Goal: Task Accomplishment & Management: Complete application form

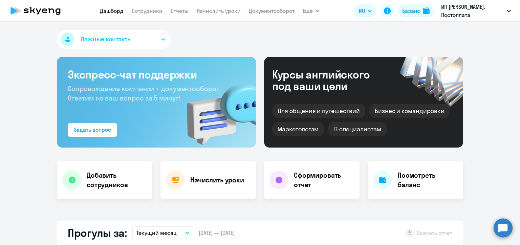
select select "30"
click at [221, 9] on link "Начислить уроки" at bounding box center [219, 10] width 44 height 7
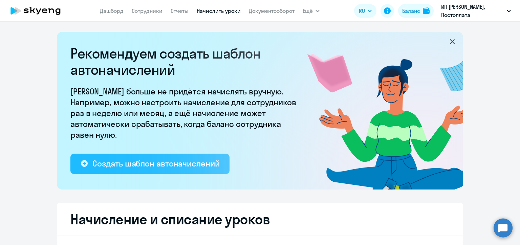
select select "10"
click at [162, 167] on div "Создать шаблон автоначислений" at bounding box center [155, 163] width 127 height 11
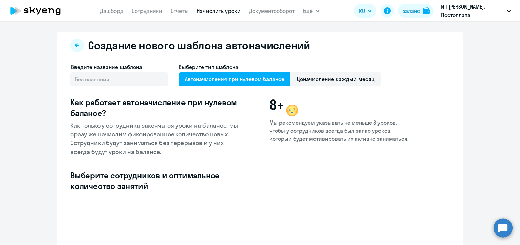
select select "10"
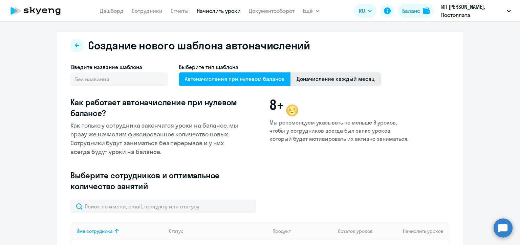
click at [340, 77] on span "Доначисление каждый месяц" at bounding box center [336, 79] width 90 height 14
click at [0, 0] on input "Доначисление каждый месяц" at bounding box center [0, 0] width 0 height 0
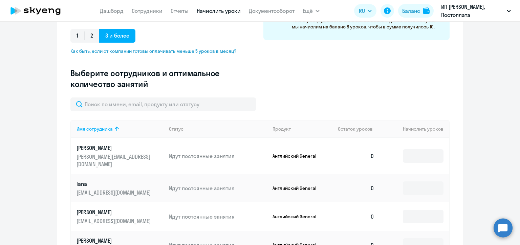
scroll to position [169, 0]
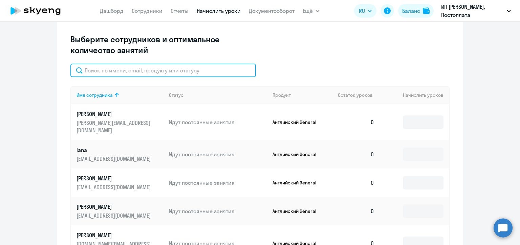
click at [157, 72] on input "text" at bounding box center [163, 71] width 186 height 14
paste input "Ермакова"
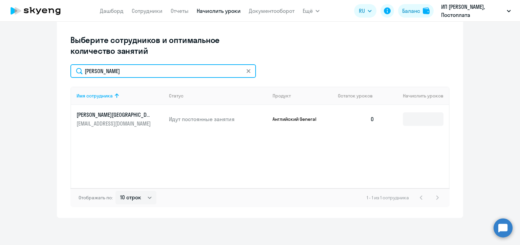
scroll to position [169, 0]
type input "Ермакова"
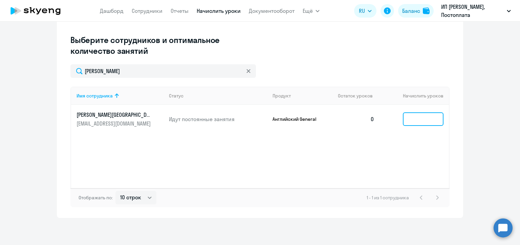
click at [418, 118] on input at bounding box center [423, 119] width 41 height 14
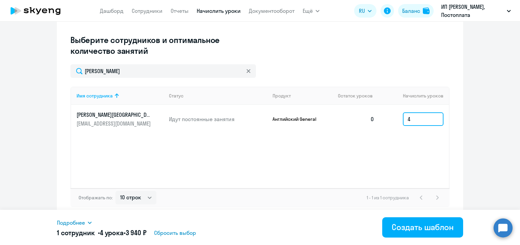
type input "4"
click at [412, 120] on input "4" at bounding box center [423, 119] width 41 height 14
paste input
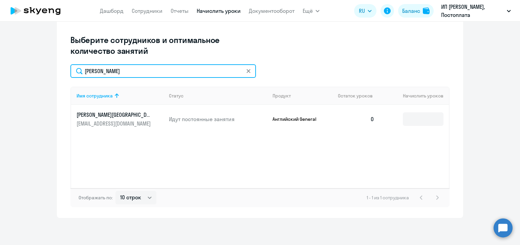
click at [109, 73] on input "Ермакова" at bounding box center [163, 71] width 186 height 14
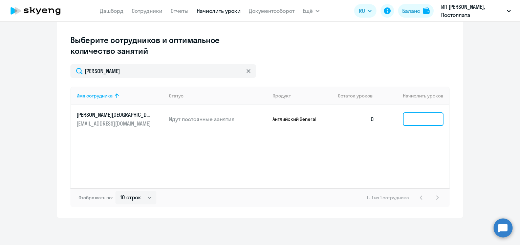
click at [411, 116] on input at bounding box center [423, 119] width 41 height 14
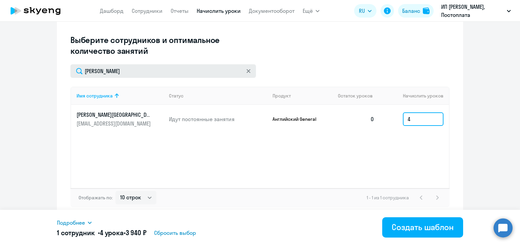
type input "4"
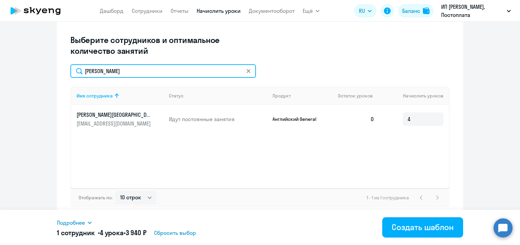
click at [121, 67] on input "Ермакова" at bounding box center [163, 71] width 186 height 14
click at [121, 68] on input "Ермакова" at bounding box center [163, 71] width 186 height 14
paste input "етышев"
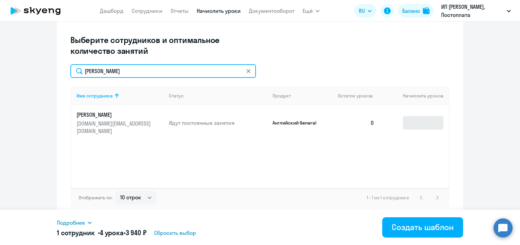
type input "Ветышев"
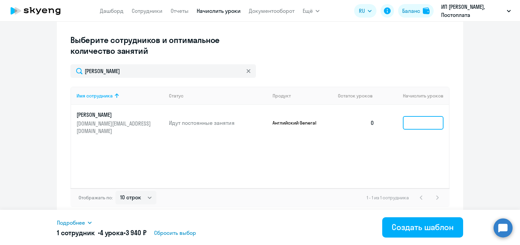
click at [414, 117] on input at bounding box center [423, 123] width 41 height 14
type input "4"
click at [247, 70] on icon at bounding box center [249, 71] width 4 height 4
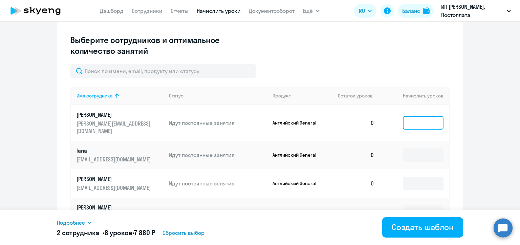
click at [414, 121] on input at bounding box center [423, 123] width 41 height 14
type input "4"
click at [416, 149] on input at bounding box center [423, 155] width 41 height 14
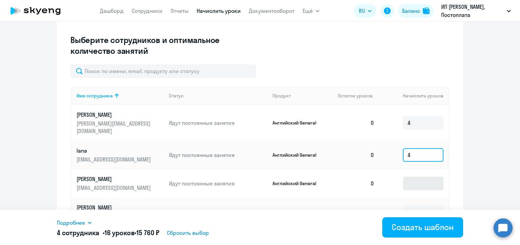
type input "4"
click at [419, 177] on input at bounding box center [423, 184] width 41 height 14
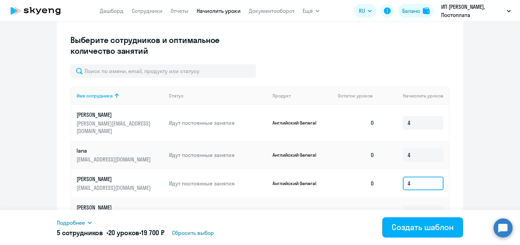
scroll to position [1, 0]
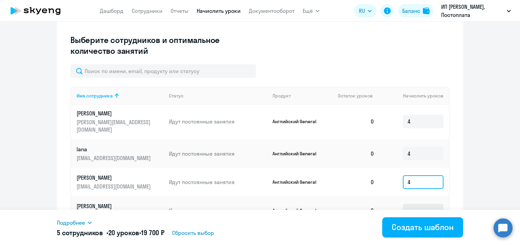
type input "4"
click at [416, 204] on input at bounding box center [423, 211] width 41 height 14
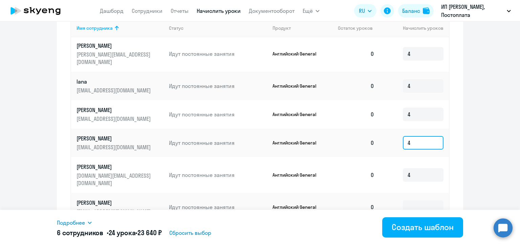
scroll to position [304, 0]
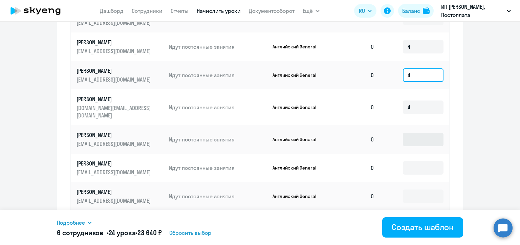
type input "4"
click at [405, 133] on input at bounding box center [423, 140] width 41 height 14
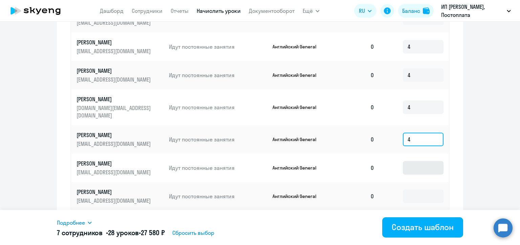
type input "4"
click at [416, 162] on input at bounding box center [423, 168] width 41 height 14
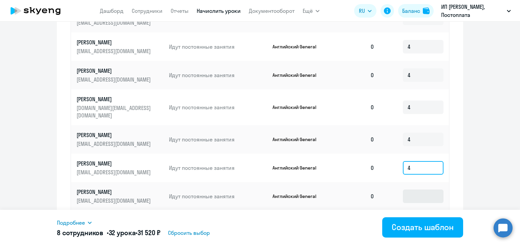
type input "4"
click at [410, 190] on input at bounding box center [423, 197] width 41 height 14
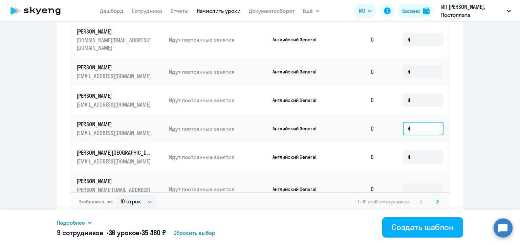
scroll to position [376, 0]
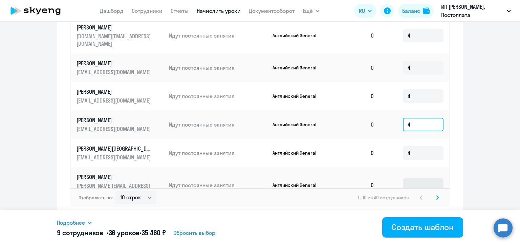
type input "4"
click at [415, 178] on input at bounding box center [423, 185] width 41 height 14
type input "4"
click at [436, 198] on icon at bounding box center [437, 197] width 3 height 5
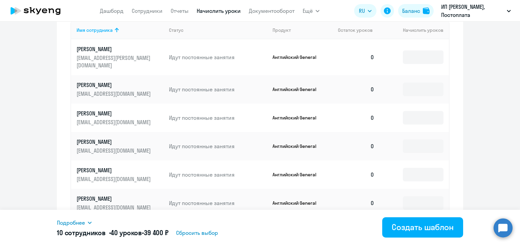
scroll to position [167, 0]
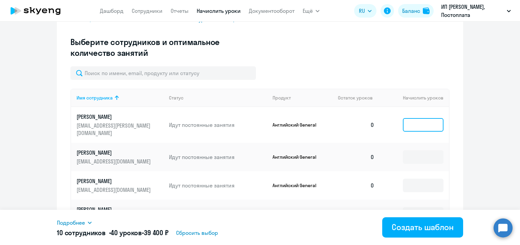
click at [407, 121] on input at bounding box center [423, 125] width 41 height 14
type input "4"
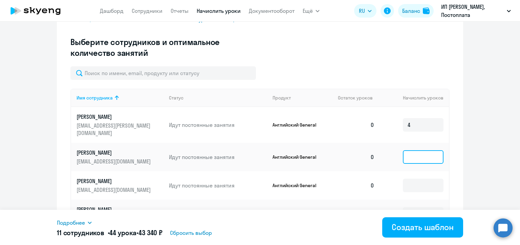
click at [417, 150] on input at bounding box center [423, 157] width 41 height 14
type input "4"
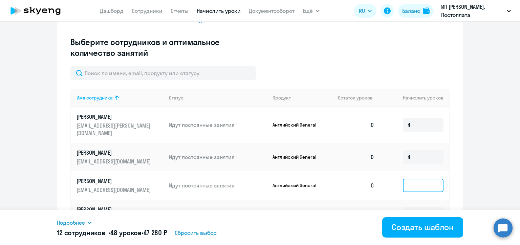
click at [417, 182] on input at bounding box center [423, 186] width 41 height 14
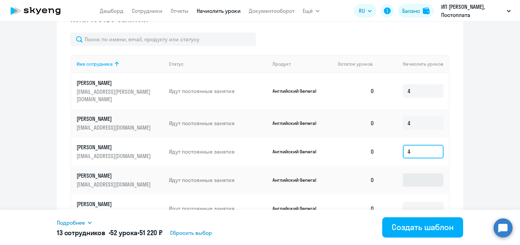
type input "4"
click at [429, 173] on input at bounding box center [423, 180] width 41 height 14
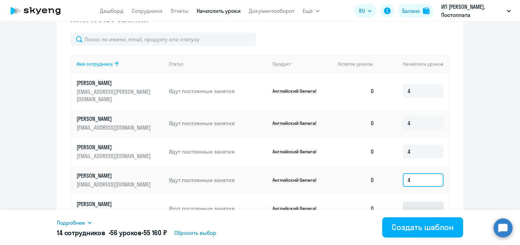
type input "4"
click at [419, 202] on input at bounding box center [423, 209] width 41 height 14
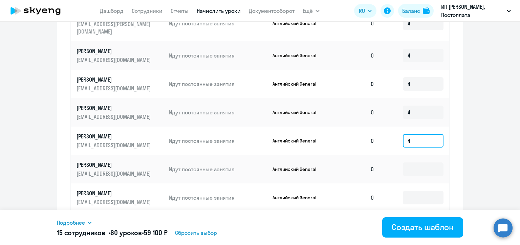
scroll to position [302, 0]
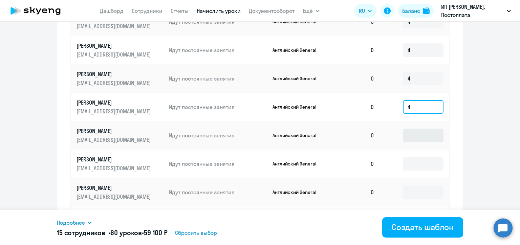
type input "4"
click at [416, 129] on input at bounding box center [423, 136] width 41 height 14
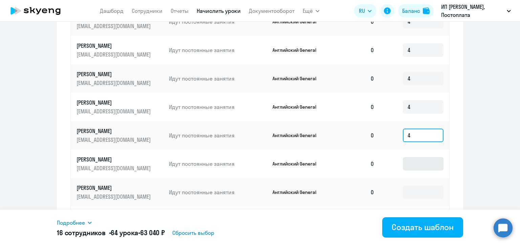
type input "4"
click at [420, 157] on input at bounding box center [423, 164] width 41 height 14
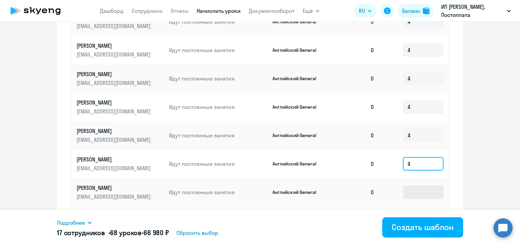
type input "4"
click at [425, 186] on input at bounding box center [423, 193] width 41 height 14
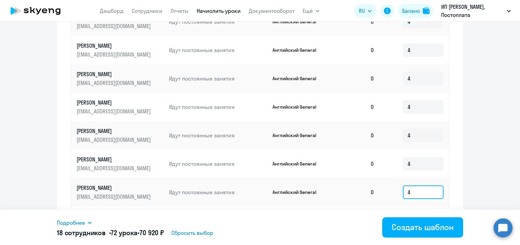
scroll to position [370, 0]
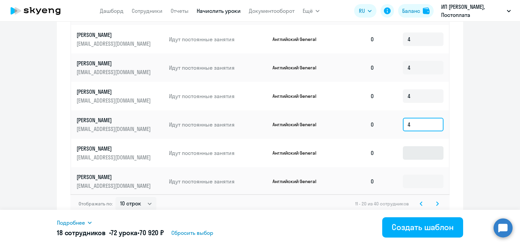
type input "4"
click at [412, 146] on input at bounding box center [423, 153] width 41 height 14
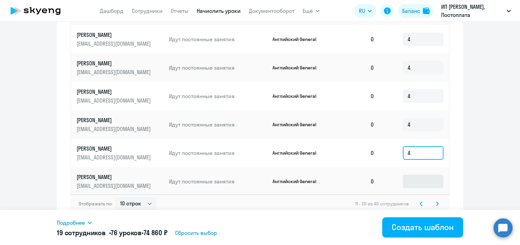
type input "4"
click at [421, 178] on input at bounding box center [423, 182] width 41 height 14
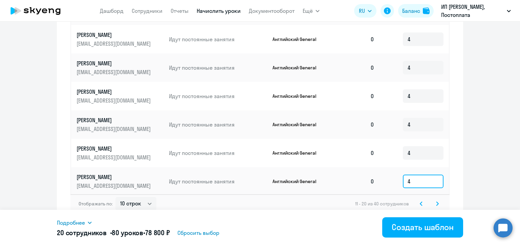
type input "4"
click at [437, 202] on icon at bounding box center [438, 204] width 2 height 4
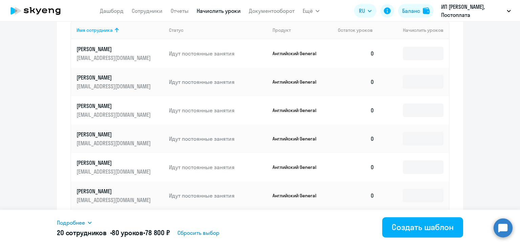
scroll to position [133, 0]
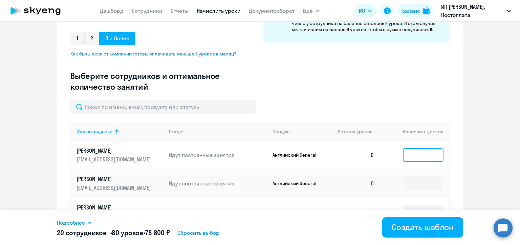
click at [410, 158] on input at bounding box center [423, 155] width 41 height 14
type input "4"
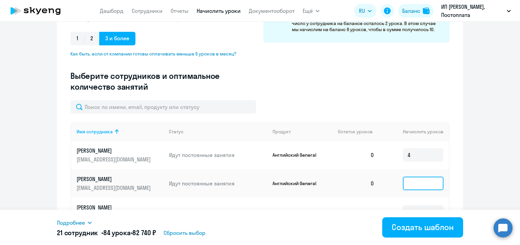
click at [418, 182] on input at bounding box center [423, 184] width 41 height 14
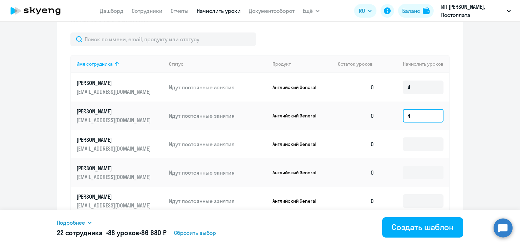
type input "4"
click at [421, 152] on td at bounding box center [414, 144] width 69 height 28
click at [412, 145] on input at bounding box center [423, 144] width 41 height 14
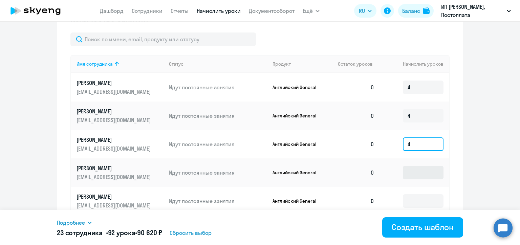
type input "4"
click at [416, 171] on input at bounding box center [423, 173] width 41 height 14
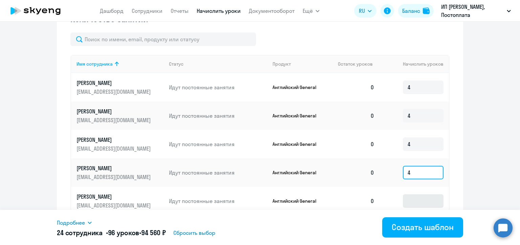
type input "4"
click at [423, 198] on input at bounding box center [423, 201] width 41 height 14
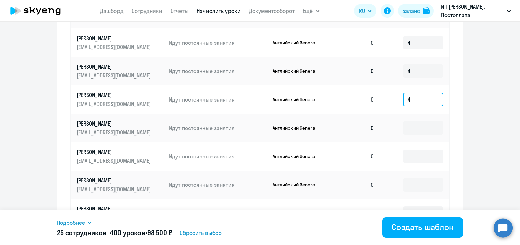
scroll to position [336, 0]
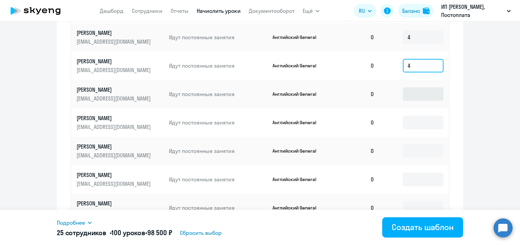
type input "4"
click at [417, 97] on input at bounding box center [423, 94] width 41 height 14
type input "4"
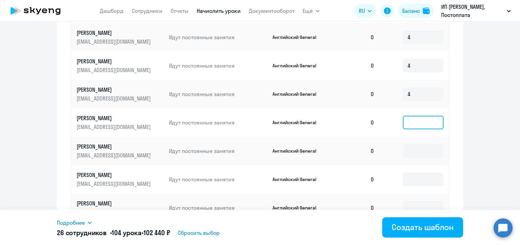
click at [413, 123] on input at bounding box center [423, 123] width 41 height 14
type input "4"
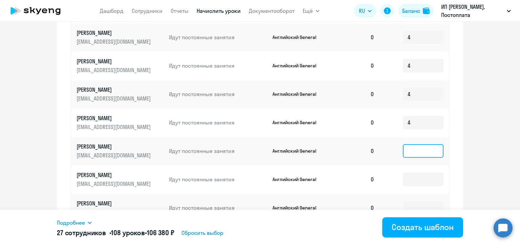
click at [420, 152] on input at bounding box center [423, 151] width 41 height 14
type input "4"
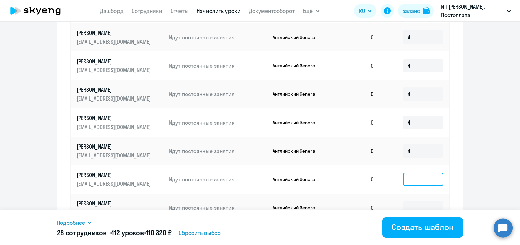
click at [420, 176] on input at bounding box center [423, 180] width 41 height 14
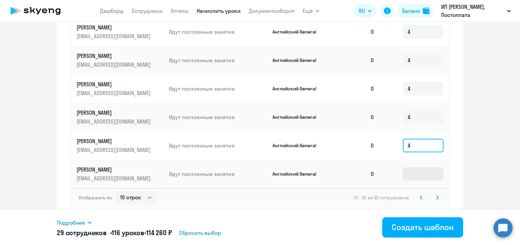
type input "4"
click at [418, 174] on input at bounding box center [423, 174] width 41 height 14
type input "4"
click at [437, 198] on svg-icon at bounding box center [437, 198] width 8 height 8
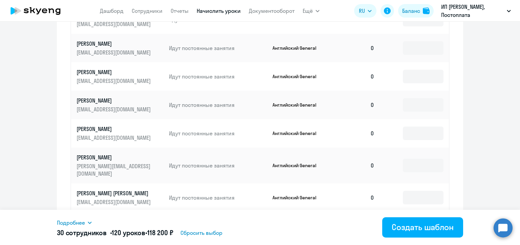
scroll to position [133, 0]
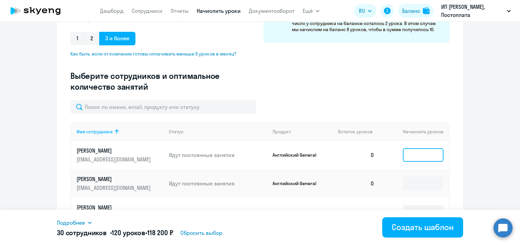
click at [415, 154] on input at bounding box center [423, 155] width 41 height 14
type input "4"
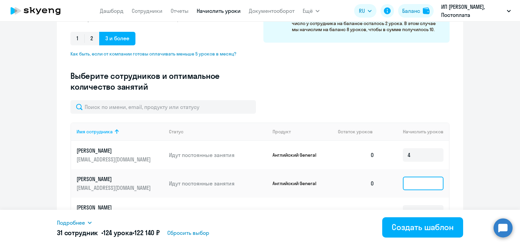
click at [423, 188] on input at bounding box center [423, 184] width 41 height 14
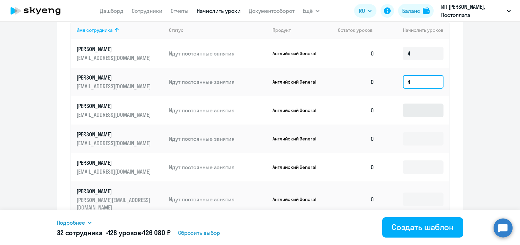
type input "4"
click at [416, 109] on input at bounding box center [423, 111] width 41 height 14
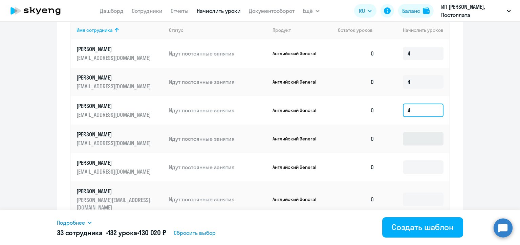
type input "4"
click at [411, 142] on input at bounding box center [423, 139] width 41 height 14
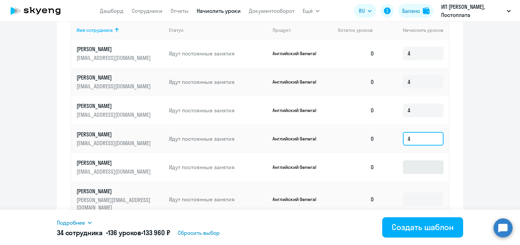
type input "4"
click at [417, 170] on input at bounding box center [423, 168] width 41 height 14
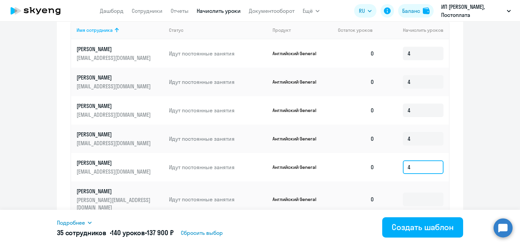
scroll to position [302, 0]
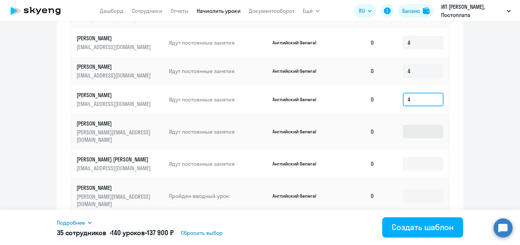
type input "4"
click at [420, 128] on input at bounding box center [423, 132] width 41 height 14
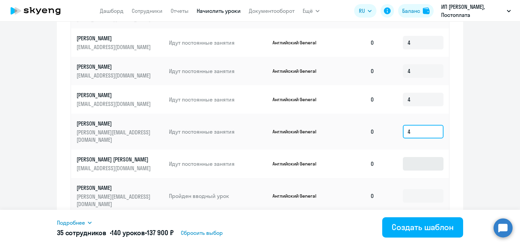
type input "4"
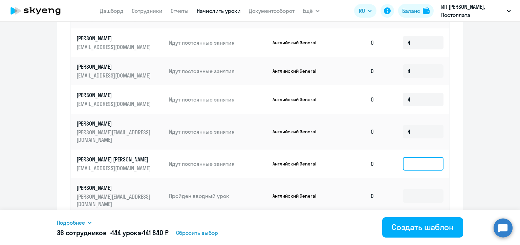
click at [410, 159] on input at bounding box center [423, 164] width 41 height 14
type input "4"
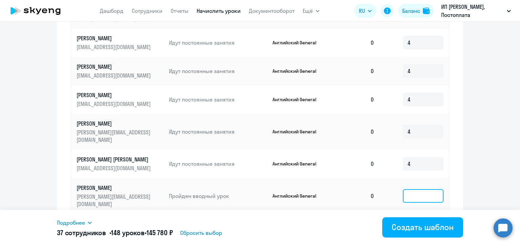
click at [416, 189] on input at bounding box center [423, 196] width 41 height 14
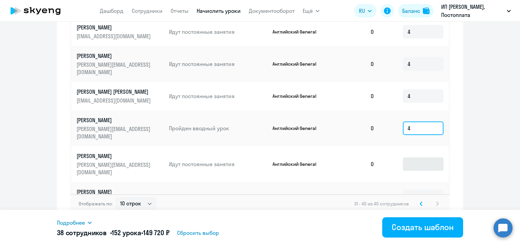
type input "4"
click at [421, 157] on input at bounding box center [423, 164] width 41 height 14
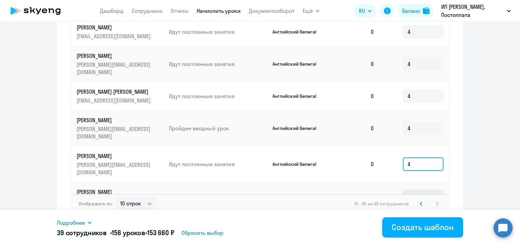
type input "4"
click at [418, 190] on input at bounding box center [423, 197] width 41 height 14
type input "4"
click at [141, 197] on select "10 строк 30 строк 50 строк" at bounding box center [135, 204] width 41 height 14
select select "50"
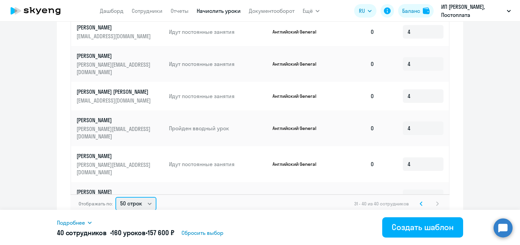
click at [115, 197] on select "10 строк 30 строк 50 строк" at bounding box center [135, 204] width 41 height 14
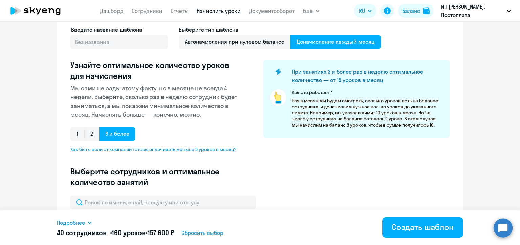
scroll to position [71, 0]
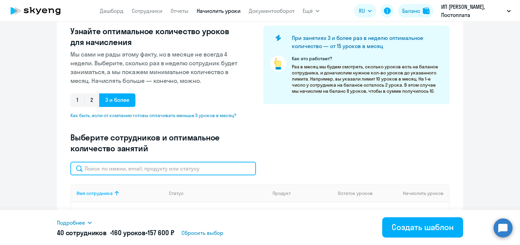
click at [130, 171] on input "text" at bounding box center [163, 169] width 186 height 14
paste input "[PERSON_NAME]"
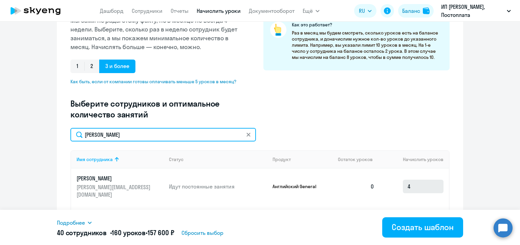
type input "[PERSON_NAME]"
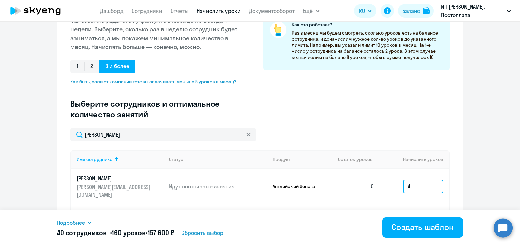
drag, startPoint x: 413, startPoint y: 184, endPoint x: 402, endPoint y: 184, distance: 11.5
click at [403, 184] on input "4" at bounding box center [423, 187] width 41 height 14
type input "8"
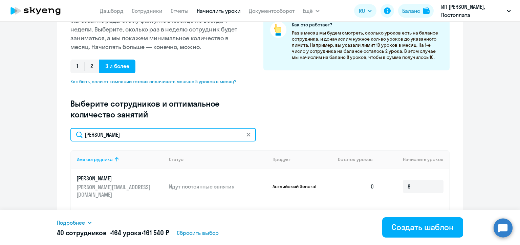
click at [92, 133] on input "[PERSON_NAME]" at bounding box center [163, 135] width 186 height 14
paste input "итель"
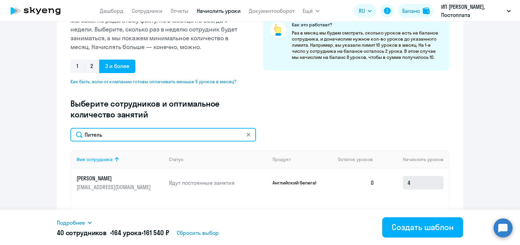
type input "Питель"
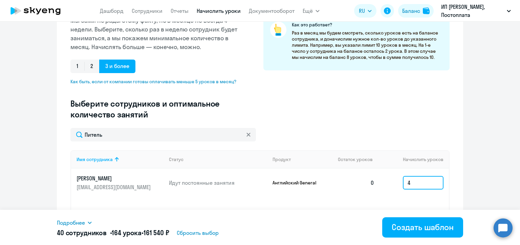
drag, startPoint x: 410, startPoint y: 182, endPoint x: 405, endPoint y: 182, distance: 5.4
click at [405, 182] on input "4" at bounding box center [423, 183] width 41 height 14
type input "8"
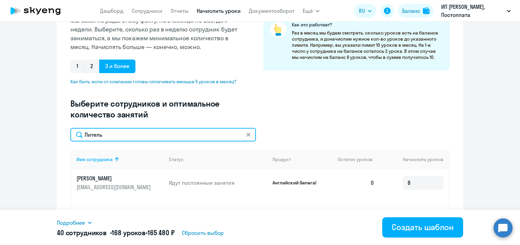
click at [93, 135] on input "Питель" at bounding box center [163, 135] width 186 height 14
paste input "[PERSON_NAME]"
type input "[PERSON_NAME]"
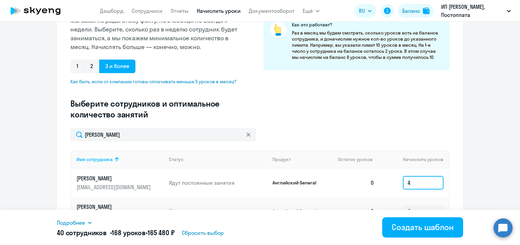
drag, startPoint x: 410, startPoint y: 185, endPoint x: 406, endPoint y: 185, distance: 4.1
click at [406, 185] on input "4" at bounding box center [423, 183] width 41 height 14
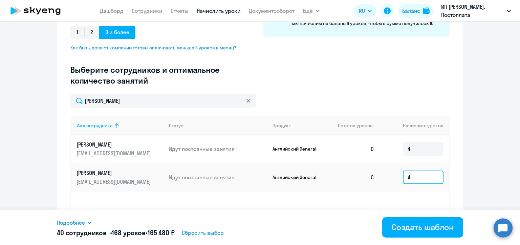
drag, startPoint x: 413, startPoint y: 178, endPoint x: 399, endPoint y: 180, distance: 14.3
click at [399, 180] on td "4" at bounding box center [414, 177] width 69 height 28
type input "8"
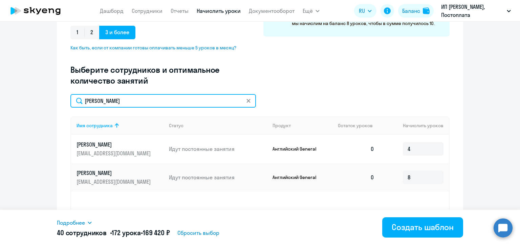
click at [103, 100] on input "[PERSON_NAME]" at bounding box center [163, 101] width 186 height 14
paste input "Anis"
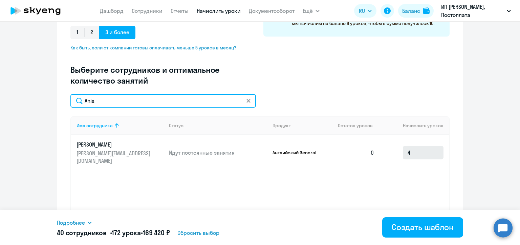
type input "Anis"
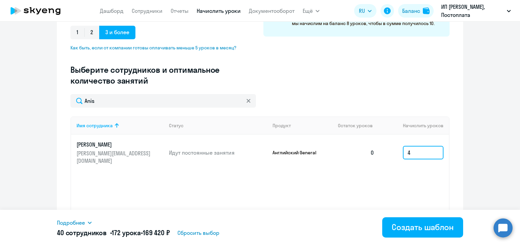
click at [403, 152] on input "4" at bounding box center [423, 153] width 41 height 14
type input "8"
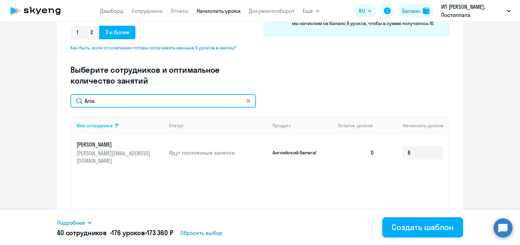
click at [87, 99] on input "Anis" at bounding box center [163, 101] width 186 height 14
paste input "[PERSON_NAME]"
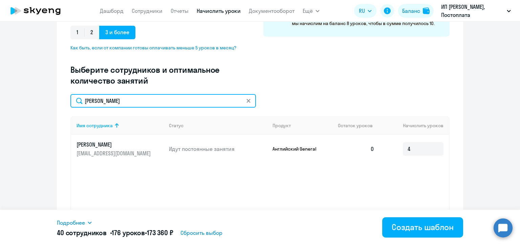
scroll to position [169, 0]
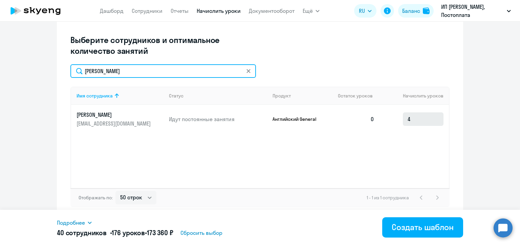
type input "[PERSON_NAME]"
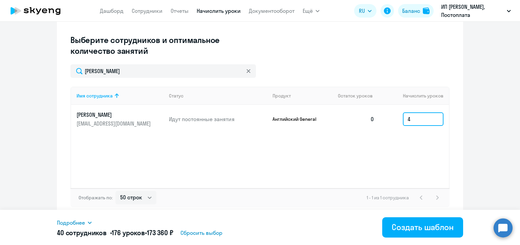
click at [406, 118] on input "4" at bounding box center [423, 119] width 41 height 14
type input "8"
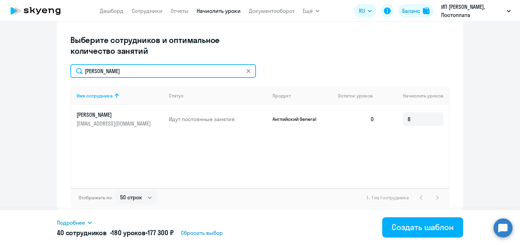
click at [99, 67] on input "[PERSON_NAME]" at bounding box center [163, 71] width 186 height 14
paste input "иницина"
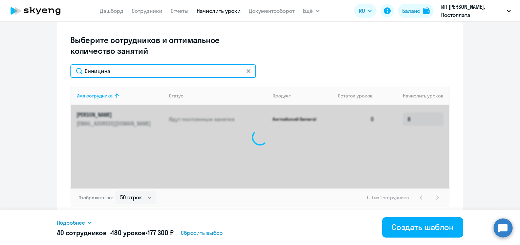
type input "Синицина"
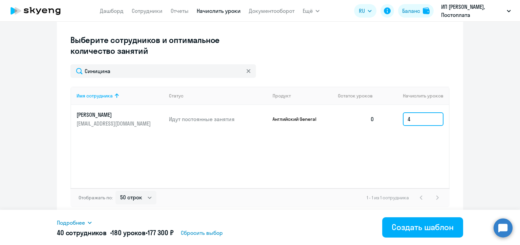
click at [410, 119] on input "4" at bounding box center [423, 119] width 41 height 14
type input "6"
click at [463, 124] on ng-component "Создание нового шаблона автоначислений Введите название шаблона Выберите тип ша…" at bounding box center [260, 40] width 520 height 355
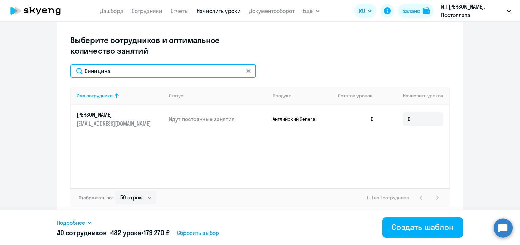
click at [107, 71] on input "Синицина" at bounding box center [163, 71] width 186 height 14
paste input "ганесян"
type input "[PERSON_NAME]"
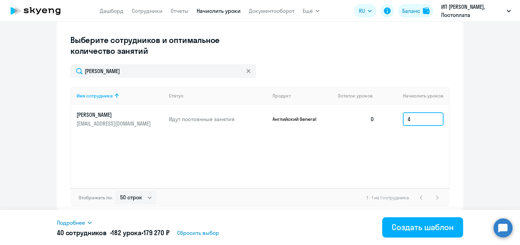
drag, startPoint x: 415, startPoint y: 120, endPoint x: 398, endPoint y: 120, distance: 16.6
click at [398, 120] on td "4" at bounding box center [414, 119] width 69 height 28
type input "12"
click at [320, 65] on div "[PERSON_NAME]" at bounding box center [259, 71] width 379 height 14
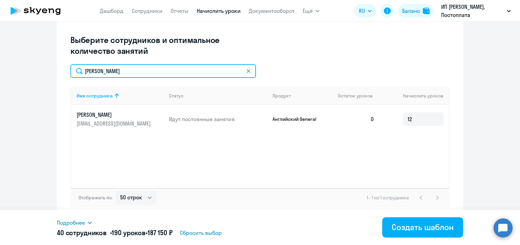
click at [124, 72] on input "[PERSON_NAME]" at bounding box center [163, 71] width 186 height 14
click at [123, 72] on input "[PERSON_NAME]" at bounding box center [163, 71] width 186 height 14
paste input "[PERSON_NAME]"
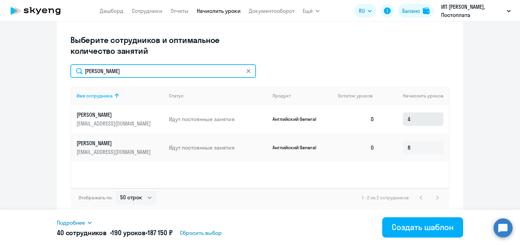
type input "[PERSON_NAME]"
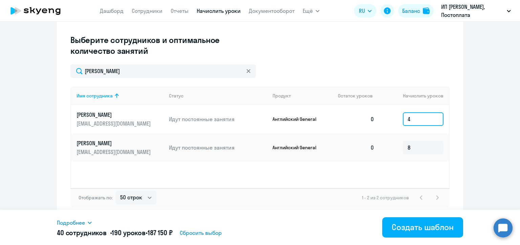
drag, startPoint x: 412, startPoint y: 119, endPoint x: 390, endPoint y: 118, distance: 21.4
click at [390, 118] on td "4" at bounding box center [414, 119] width 69 height 28
type input "8"
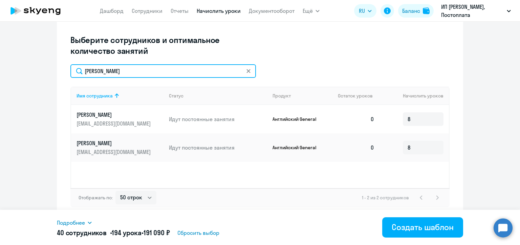
click at [105, 72] on input "[PERSON_NAME]" at bounding box center [163, 71] width 186 height 14
paste input "укьян"
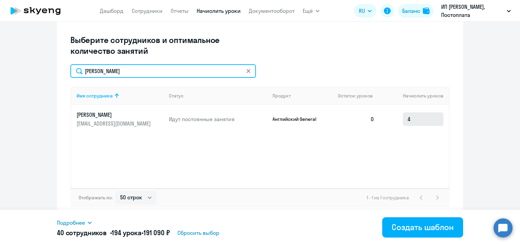
type input "[PERSON_NAME]"
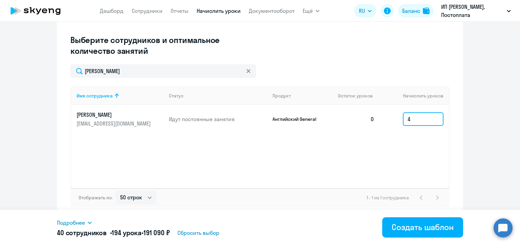
drag, startPoint x: 413, startPoint y: 119, endPoint x: 401, endPoint y: 118, distance: 12.2
click at [403, 118] on input "4" at bounding box center [423, 119] width 41 height 14
type input "8"
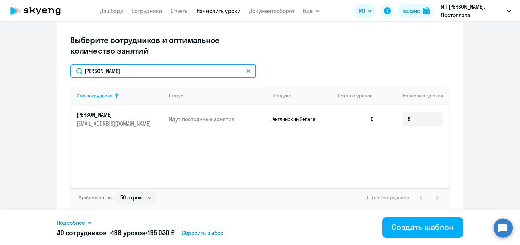
click at [108, 73] on input "[PERSON_NAME]" at bounding box center [163, 71] width 186 height 14
paste input "атыше"
type input "Латышева"
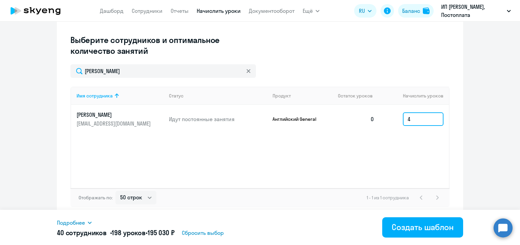
drag, startPoint x: 409, startPoint y: 119, endPoint x: 401, endPoint y: 120, distance: 7.5
click at [403, 120] on input "4" at bounding box center [423, 119] width 41 height 14
type input "8"
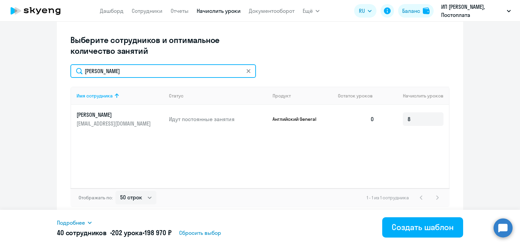
click at [87, 68] on input "Латышева" at bounding box center [163, 71] width 186 height 14
paste input "улик"
type input "Шулика"
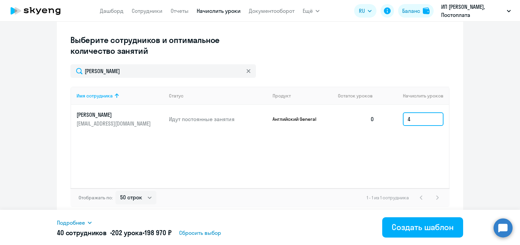
click at [399, 119] on td "4" at bounding box center [414, 119] width 69 height 28
type input "8"
click at [330, 65] on div "Шулика" at bounding box center [259, 71] width 379 height 14
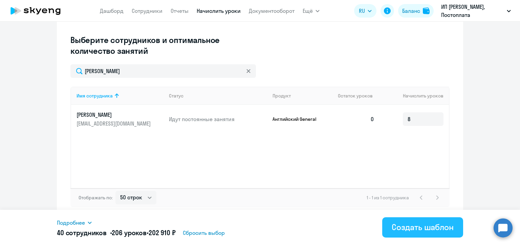
click at [409, 229] on div "Создать шаблон" at bounding box center [423, 227] width 62 height 11
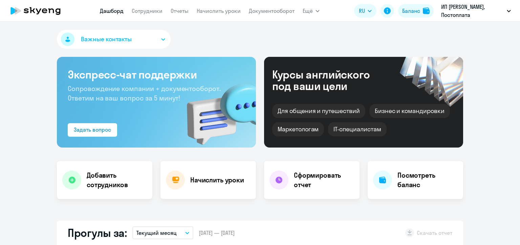
select select "30"
click at [213, 10] on link "Начислить уроки" at bounding box center [219, 10] width 44 height 7
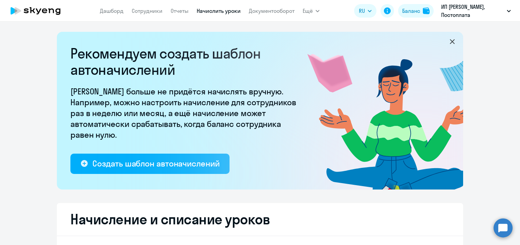
select select "10"
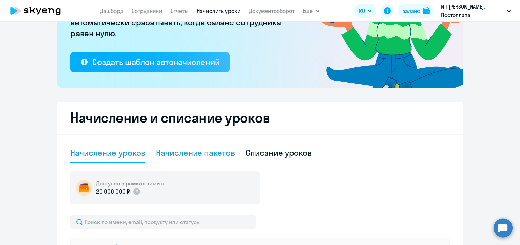
scroll to position [169, 0]
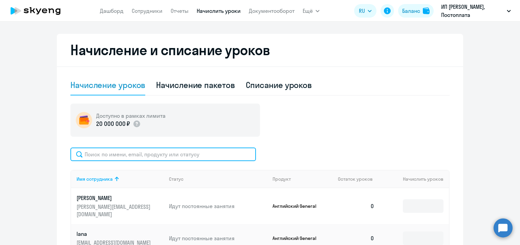
click at [123, 157] on input "text" at bounding box center [163, 155] width 186 height 14
paste input "[PERSON_NAME]"
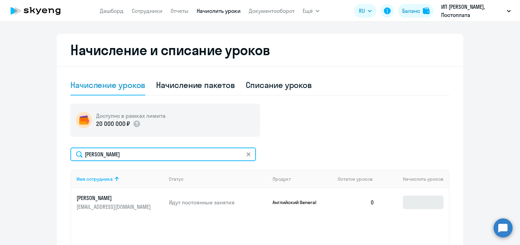
type input "[PERSON_NAME]"
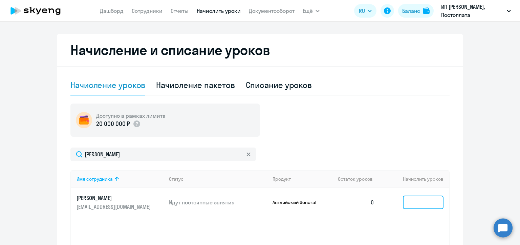
click at [415, 204] on input at bounding box center [423, 203] width 41 height 14
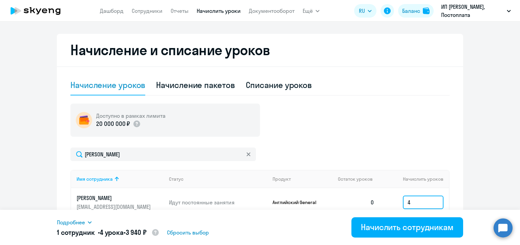
type input "4"
click at [403, 135] on div "Доступно в рамках лимита 20 000 000 ₽" at bounding box center [259, 120] width 379 height 33
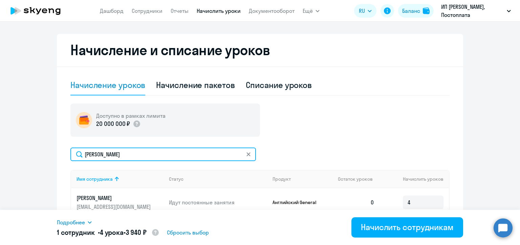
click at [104, 153] on input "[PERSON_NAME]" at bounding box center [163, 155] width 186 height 14
paste input "ирон"
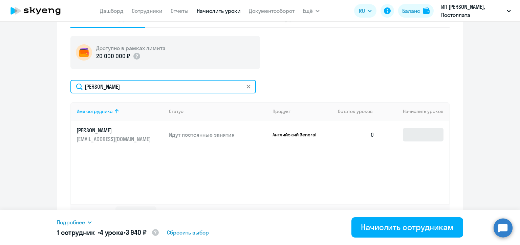
type input "[PERSON_NAME]"
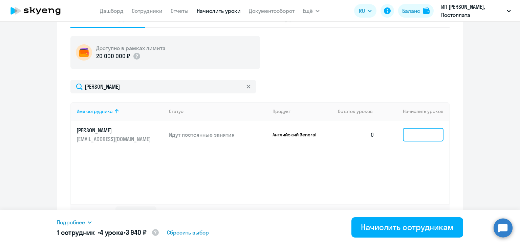
click at [407, 137] on input at bounding box center [423, 135] width 41 height 14
type input "4"
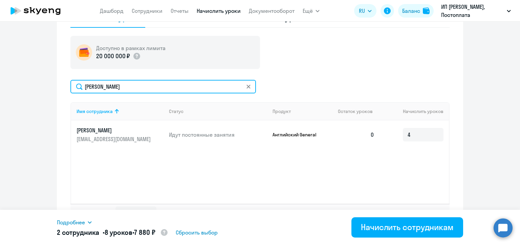
click at [108, 88] on input "[PERSON_NAME]" at bounding box center [163, 87] width 186 height 14
click at [98, 88] on input "[PERSON_NAME]" at bounding box center [163, 87] width 186 height 14
paste input "лат"
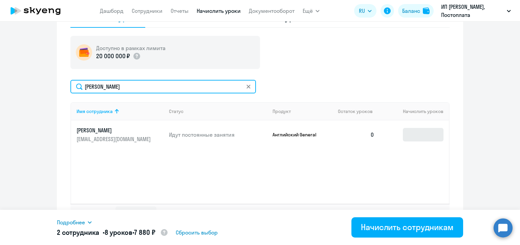
type input "[PERSON_NAME]"
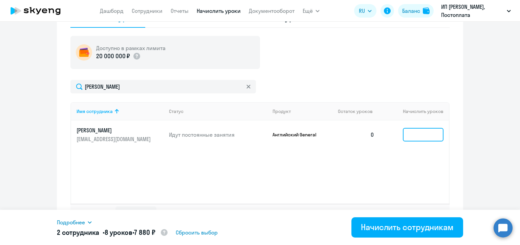
click at [410, 135] on input at bounding box center [423, 135] width 41 height 14
type input "4"
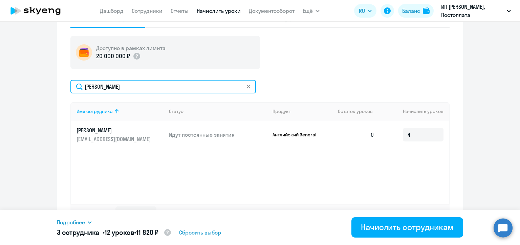
drag, startPoint x: 119, startPoint y: 84, endPoint x: 78, endPoint y: 82, distance: 41.0
click at [78, 82] on input "[PERSON_NAME]" at bounding box center [163, 87] width 186 height 14
paste input "рмолаева"
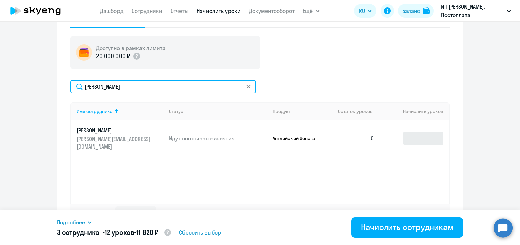
type input "[PERSON_NAME]"
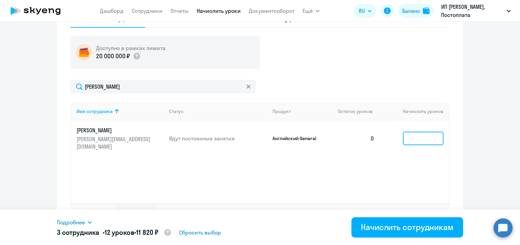
click at [410, 135] on input at bounding box center [423, 139] width 41 height 14
type input "1"
click at [467, 135] on ng-component "Рекомендуем создать шаблон автоначислений Уроки больше не придётся начислять вр…" at bounding box center [260, 14] width 520 height 439
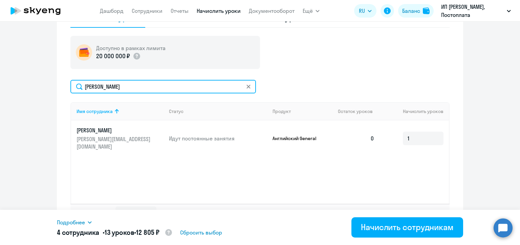
click at [101, 88] on input "[PERSON_NAME]" at bounding box center [163, 87] width 186 height 14
paste input "[PERSON_NAME]"
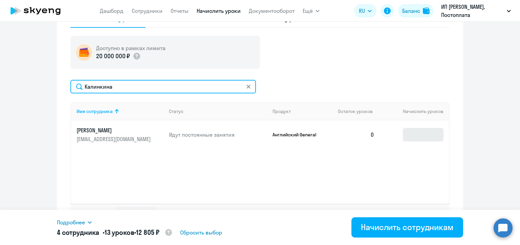
type input "Калинкина"
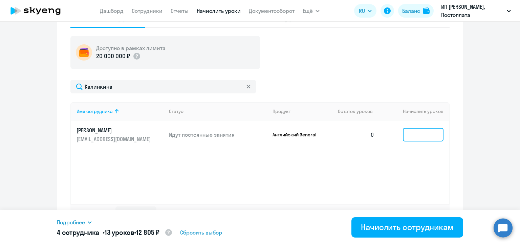
click at [411, 132] on input at bounding box center [423, 135] width 41 height 14
type input "4"
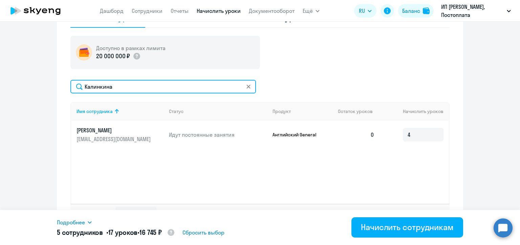
click at [93, 88] on input "Калинкина" at bounding box center [163, 87] width 186 height 14
paste input "итель"
type input "Питель"
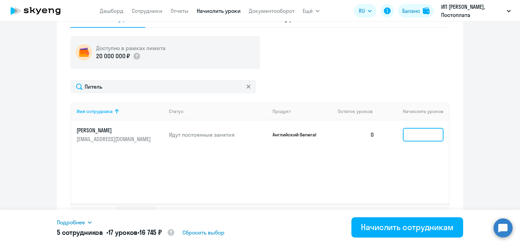
click at [406, 136] on input at bounding box center [423, 135] width 41 height 14
type input "2"
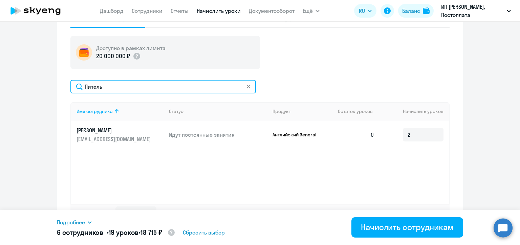
click at [102, 88] on input "Питель" at bounding box center [163, 87] width 186 height 14
paste input "[PERSON_NAME]"
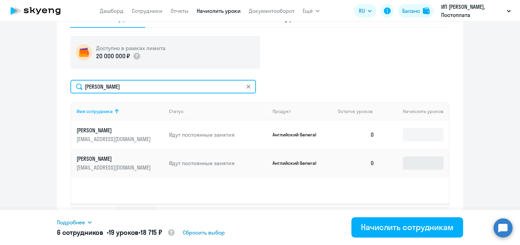
type input "[PERSON_NAME]"
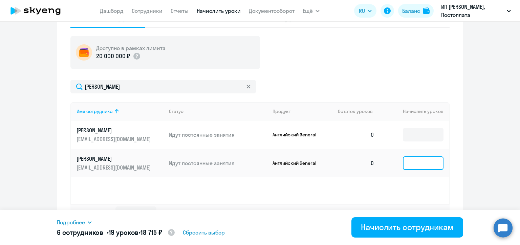
click at [408, 165] on input at bounding box center [423, 163] width 41 height 14
type input "8"
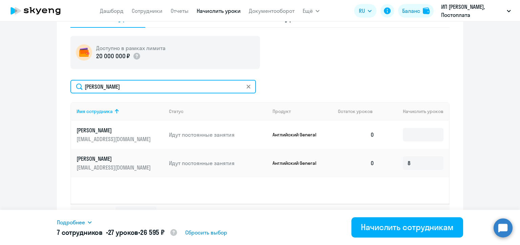
click at [102, 83] on input "[PERSON_NAME]" at bounding box center [163, 87] width 186 height 14
paste input "он"
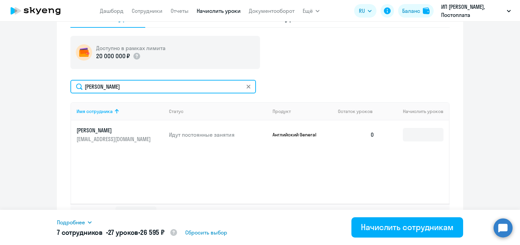
scroll to position [253, 0]
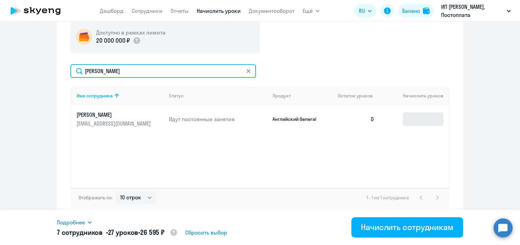
type input "[PERSON_NAME]"
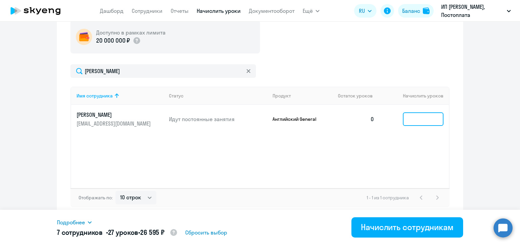
click at [414, 120] on input at bounding box center [423, 119] width 41 height 14
type input "4"
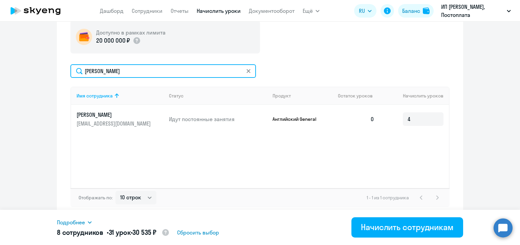
click at [98, 74] on input "[PERSON_NAME]" at bounding box center [163, 71] width 186 height 14
paste input "шак"
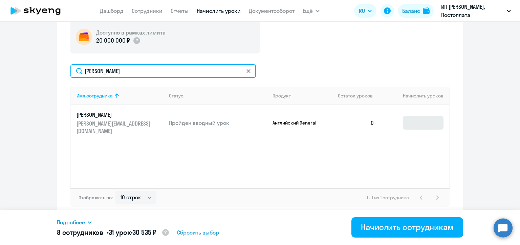
type input "[PERSON_NAME]"
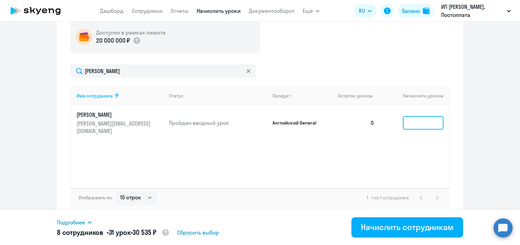
click at [408, 121] on input at bounding box center [423, 123] width 41 height 14
type input "4"
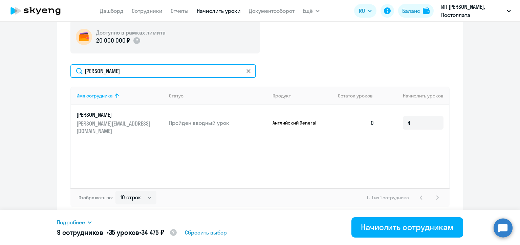
click at [104, 71] on input "[PERSON_NAME]" at bounding box center [163, 71] width 186 height 14
paste input "[PERSON_NAME]"
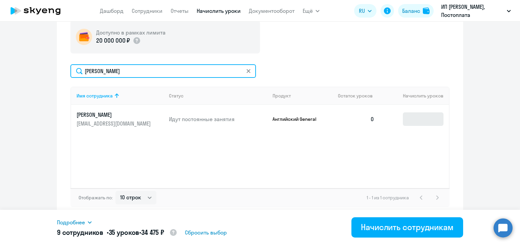
type input "[PERSON_NAME]"
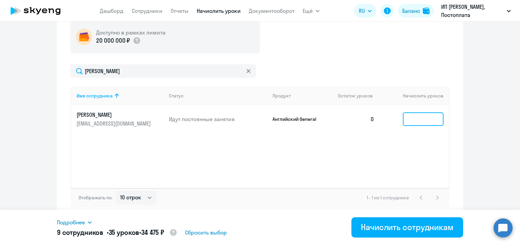
click at [408, 119] on input at bounding box center [423, 119] width 41 height 14
type input "1"
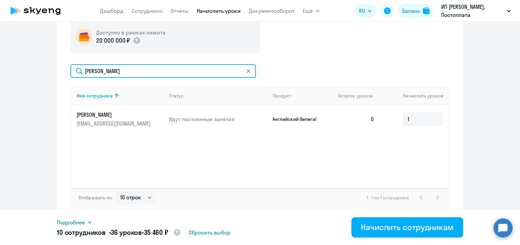
click at [114, 72] on input "[PERSON_NAME]" at bounding box center [163, 71] width 186 height 14
paste input "езужок"
type input "[PERSON_NAME]"
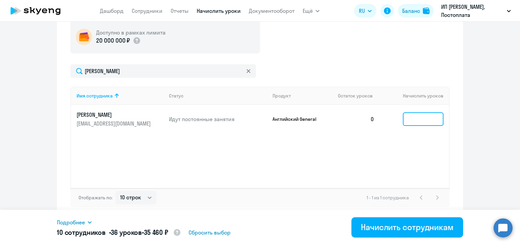
click at [409, 119] on input at bounding box center [423, 119] width 41 height 14
type input "8"
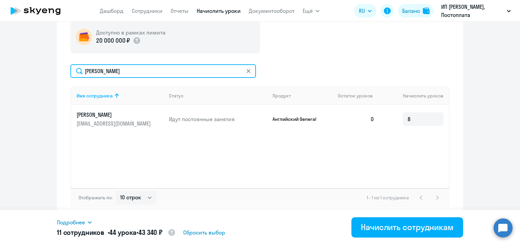
click at [99, 72] on input "[PERSON_NAME]" at bounding box center [163, 71] width 186 height 14
paste input "иницина"
type input "Синицина"
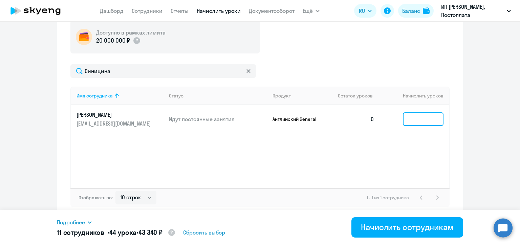
click at [410, 120] on input at bounding box center [423, 119] width 41 height 14
type input "6"
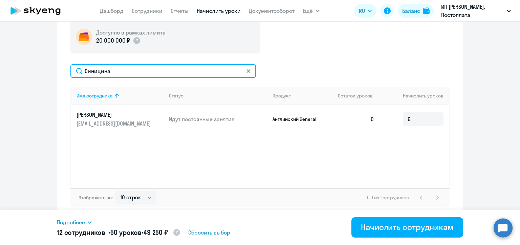
click at [111, 73] on input "Синицина" at bounding box center [163, 71] width 186 height 14
paste input "ганесян"
type input "[PERSON_NAME]"
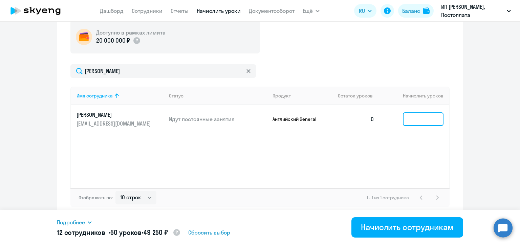
click at [408, 121] on input at bounding box center [423, 119] width 41 height 14
type input "3"
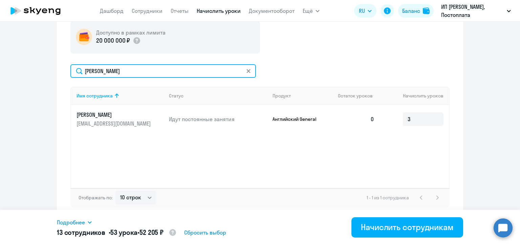
click at [102, 75] on input "[PERSON_NAME]" at bounding box center [163, 71] width 186 height 14
paste input "Iana"
type input "Iana"
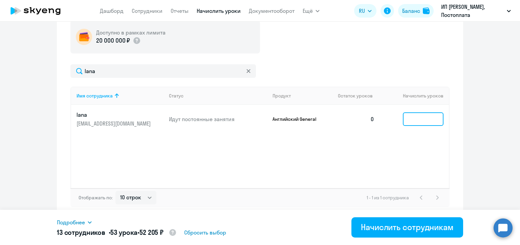
click at [415, 117] on input at bounding box center [423, 119] width 41 height 14
type input "1"
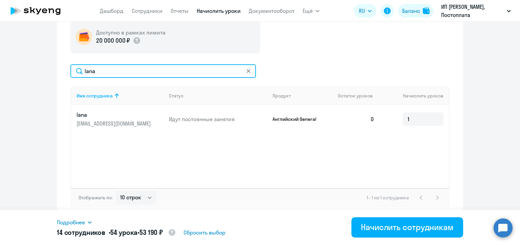
click at [95, 70] on input "Iana" at bounding box center [163, 71] width 186 height 14
paste input "[PERSON_NAME]"
type input "[PERSON_NAME]"
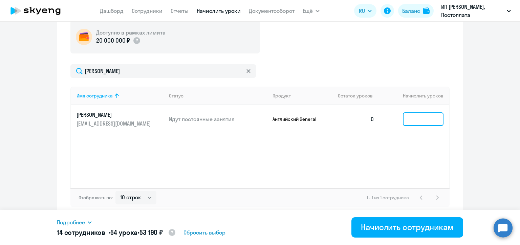
click at [418, 121] on input at bounding box center [423, 119] width 41 height 14
type input "4"
click at [314, 57] on div "Доступно в рамках лимита 20 000 000 ₽ [PERSON_NAME] Имя сотрудника Статус Проду…" at bounding box center [259, 113] width 379 height 187
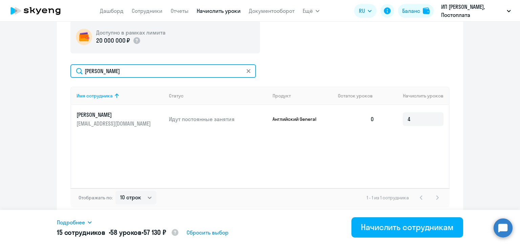
click at [96, 66] on input "[PERSON_NAME]" at bounding box center [163, 71] width 186 height 14
paste input "остовцев"
type input "[PERSON_NAME]"
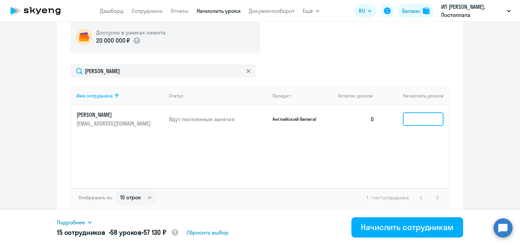
click at [408, 119] on input at bounding box center [423, 119] width 41 height 14
type input "4"
click at [451, 121] on div "Начисление и списание уроков Начисление уроков Начисление пакетов Списание урок…" at bounding box center [260, 85] width 406 height 268
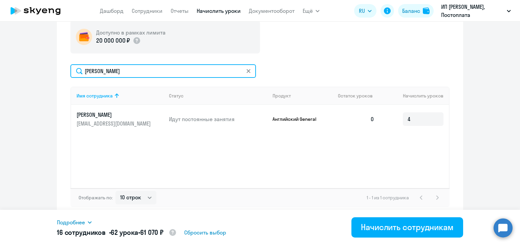
drag, startPoint x: 135, startPoint y: 76, endPoint x: 70, endPoint y: 69, distance: 64.7
click at [70, 69] on input "[PERSON_NAME]" at bounding box center [163, 71] width 186 height 14
paste input "укьянова"
type input "[PERSON_NAME]"
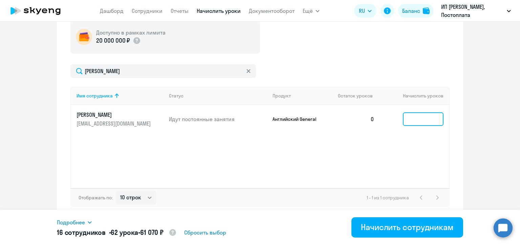
click at [417, 120] on input at bounding box center [423, 119] width 41 height 14
type input "4"
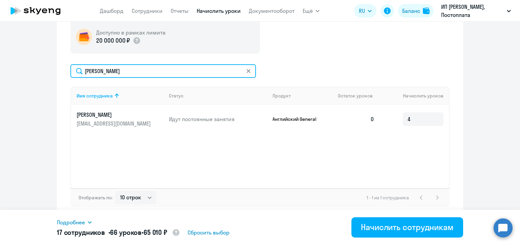
click at [110, 74] on input "[PERSON_NAME]" at bounding box center [163, 71] width 186 height 14
paste input "уромцев"
type input "[PERSON_NAME]"
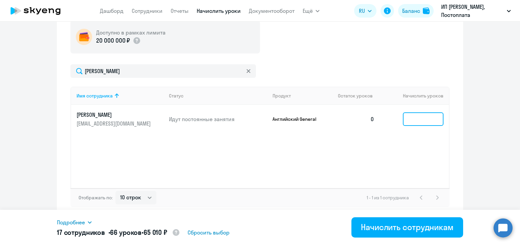
click at [410, 119] on input at bounding box center [423, 119] width 41 height 14
type input "4"
click at [287, 58] on div "Доступно в рамках лимита 20 000 000 ₽ [PERSON_NAME] Имя сотрудника Статус Проду…" at bounding box center [259, 113] width 379 height 187
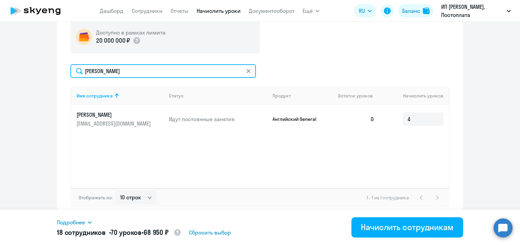
click at [103, 69] on input "[PERSON_NAME]" at bounding box center [163, 71] width 186 height 14
paste input "[PERSON_NAME]"
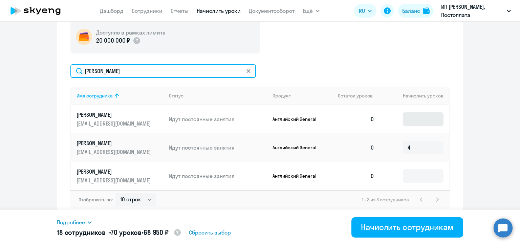
type input "[PERSON_NAME]"
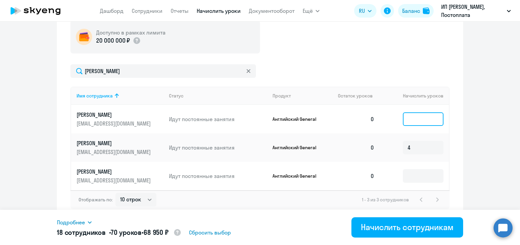
click at [414, 119] on input at bounding box center [423, 119] width 41 height 14
type input "3"
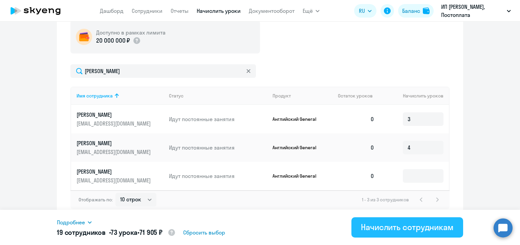
click at [391, 226] on div "Начислить сотрудникам" at bounding box center [407, 227] width 93 height 11
